Goal: Check status: Check status

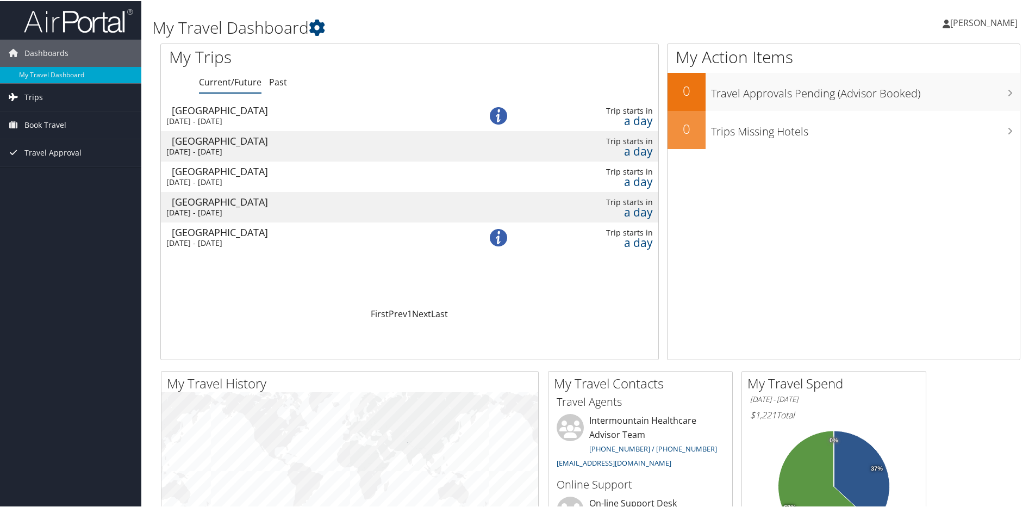
click at [59, 101] on link "Trips" at bounding box center [70, 96] width 141 height 27
click at [64, 115] on link "Current/Future Trips" at bounding box center [70, 118] width 141 height 16
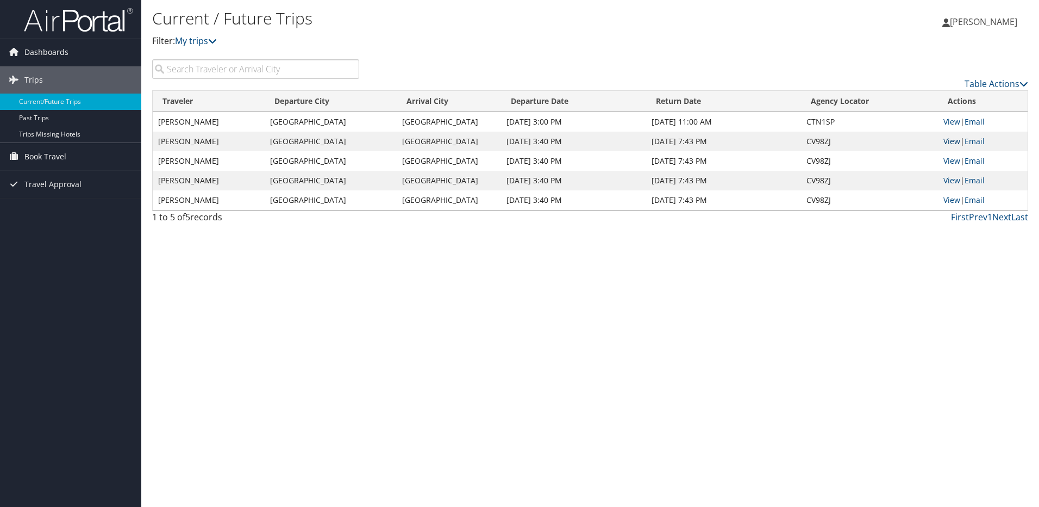
click at [950, 143] on link "View" at bounding box center [952, 141] width 17 height 10
click at [955, 158] on link "View" at bounding box center [952, 160] width 17 height 10
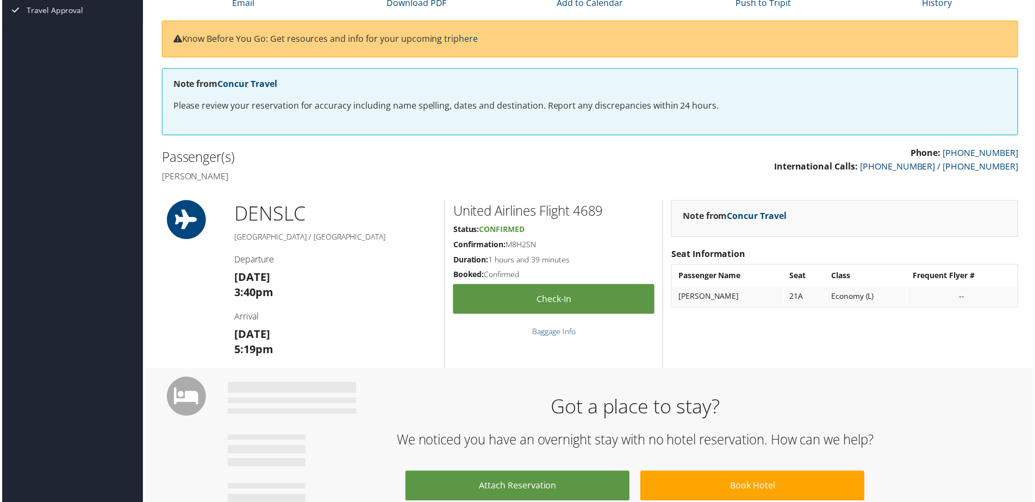
scroll to position [109, 0]
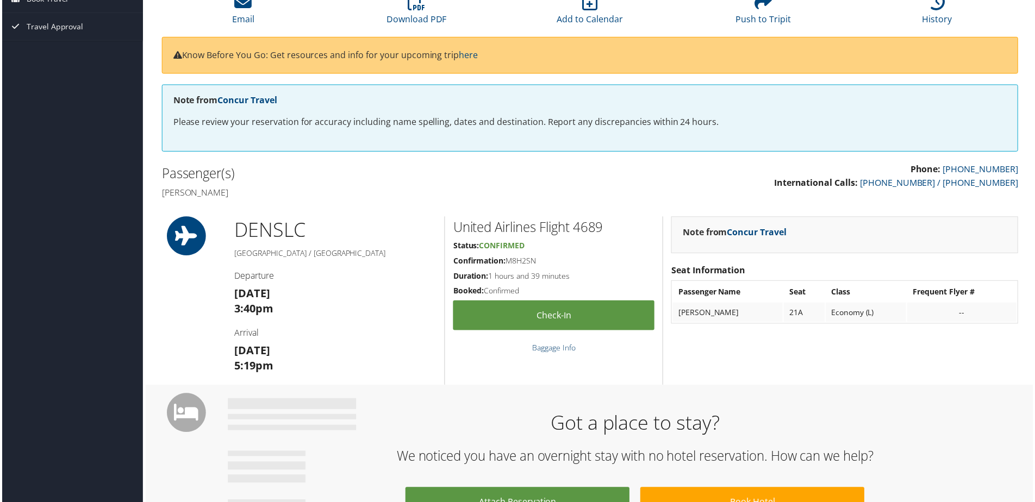
click at [567, 344] on link "Baggage Info" at bounding box center [553, 349] width 43 height 10
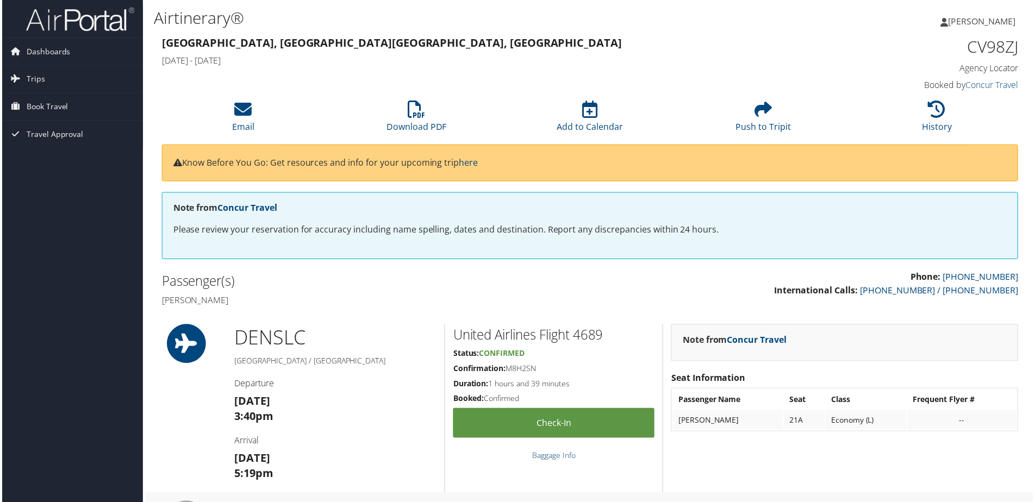
scroll to position [0, 0]
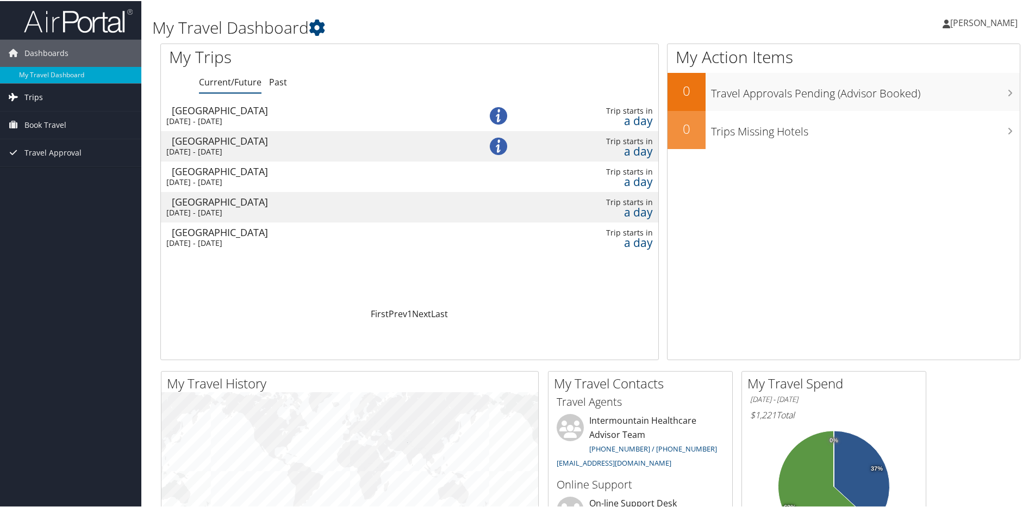
click at [40, 97] on span "Trips" at bounding box center [33, 96] width 18 height 27
click at [60, 121] on link "Current/Future Trips" at bounding box center [70, 118] width 141 height 16
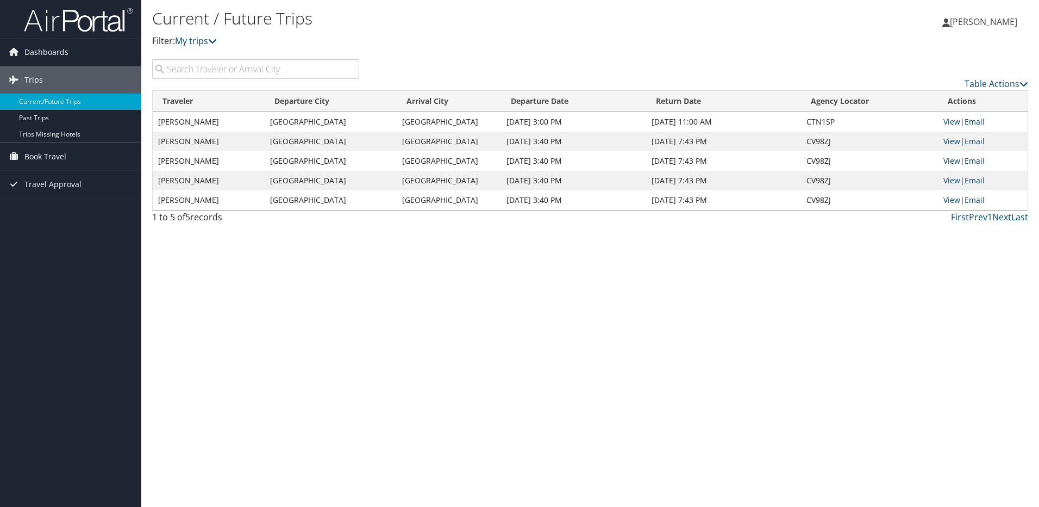
click at [954, 158] on link "View" at bounding box center [952, 160] width 17 height 10
click at [953, 142] on link "View" at bounding box center [952, 141] width 17 height 10
click at [950, 123] on link "View" at bounding box center [952, 121] width 17 height 10
click at [946, 199] on link "View" at bounding box center [952, 200] width 17 height 10
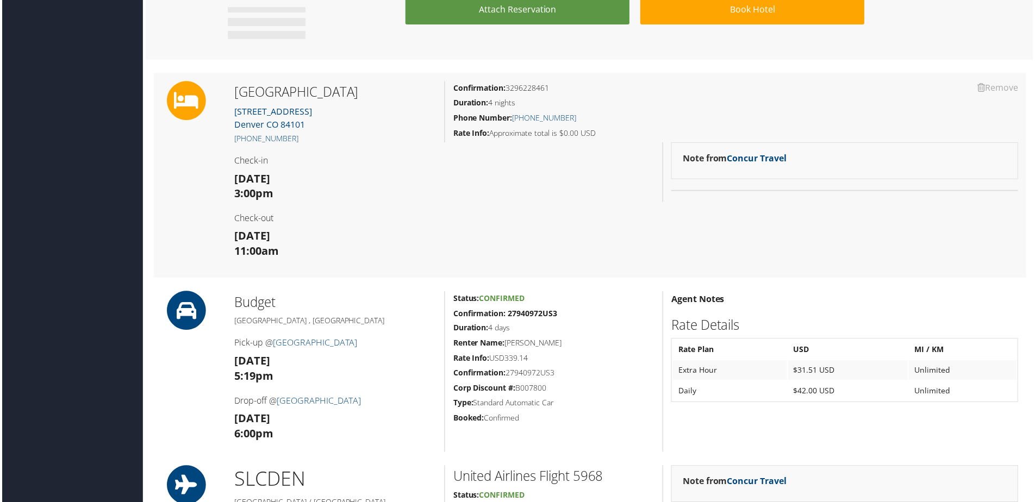
scroll to position [598, 0]
